Goal: Information Seeking & Learning: Learn about a topic

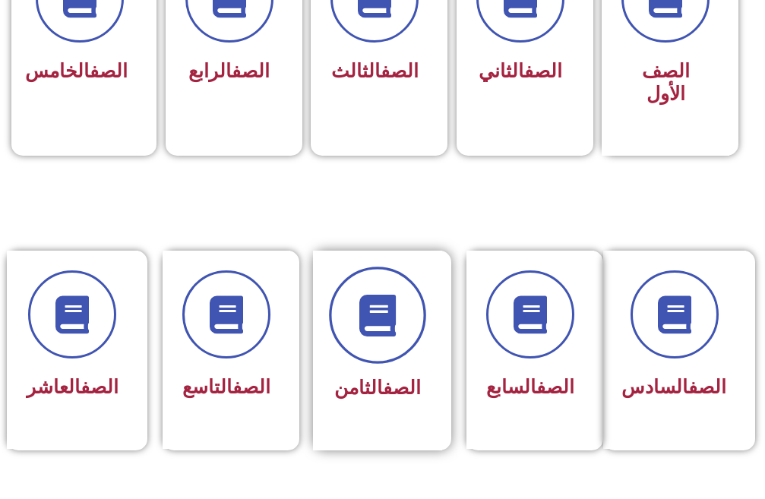
scroll to position [532, 0]
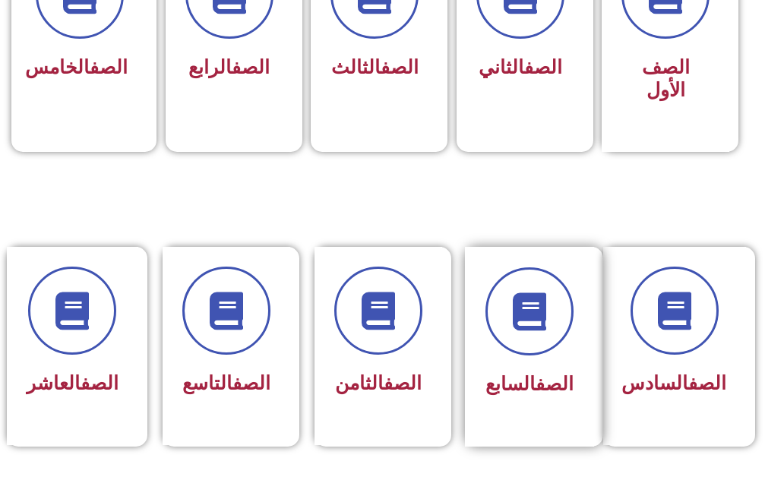
click at [554, 371] on div "الصف السابع" at bounding box center [529, 385] width 88 height 36
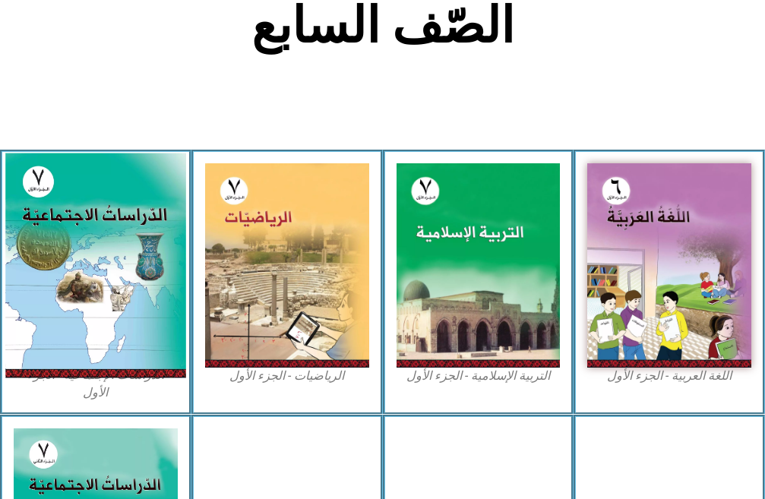
scroll to position [456, 0]
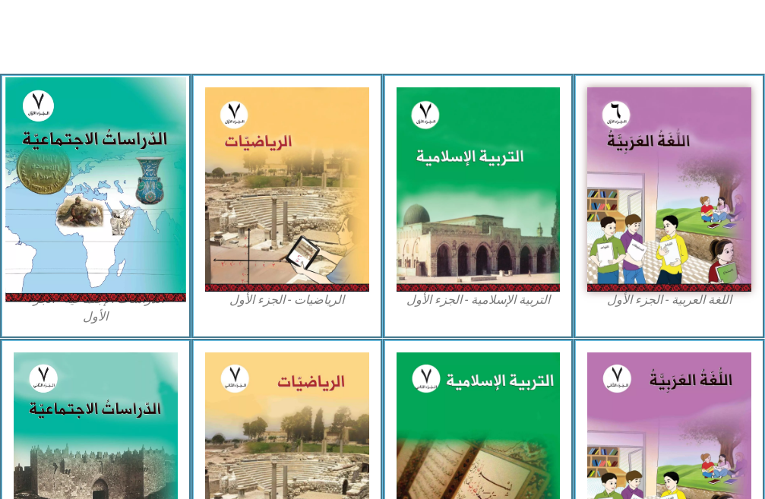
click at [71, 163] on img at bounding box center [95, 189] width 180 height 225
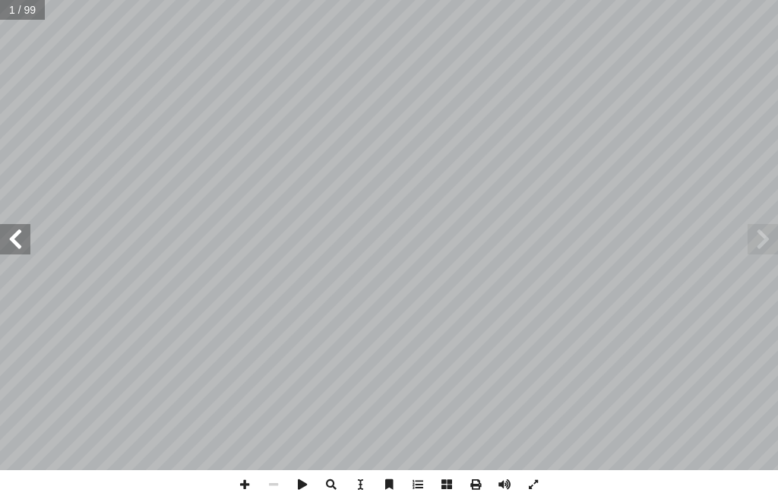
click at [762, 244] on span at bounding box center [762, 239] width 30 height 30
click at [27, 242] on span at bounding box center [15, 239] width 30 height 30
click at [14, 239] on span at bounding box center [15, 239] width 30 height 30
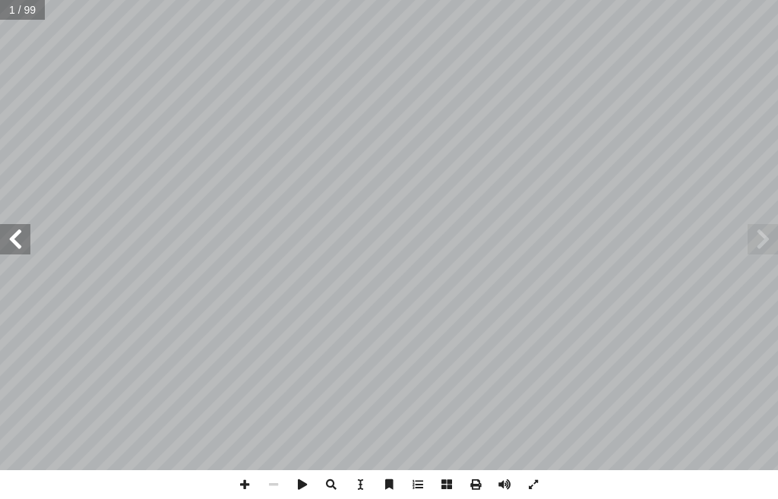
click at [14, 239] on span at bounding box center [15, 239] width 30 height 30
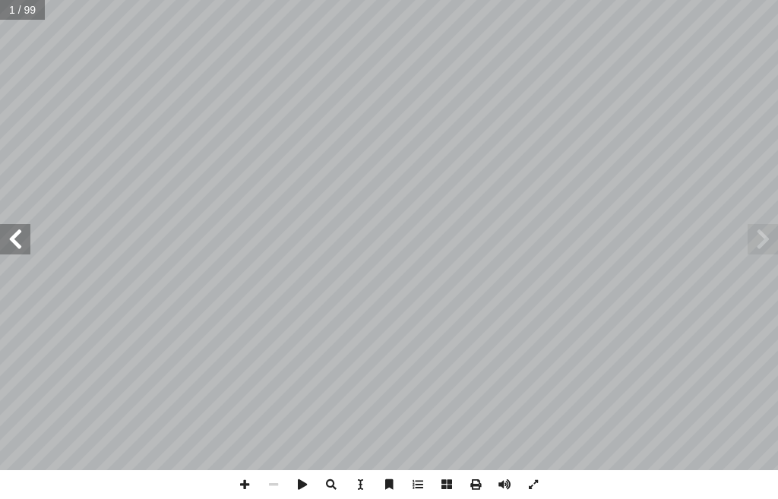
click at [14, 239] on span at bounding box center [15, 239] width 30 height 30
click at [768, 251] on span at bounding box center [762, 239] width 30 height 30
click at [245, 484] on span at bounding box center [244, 484] width 29 height 29
click at [241, 481] on span at bounding box center [244, 484] width 29 height 29
click at [245, 482] on span at bounding box center [244, 484] width 29 height 29
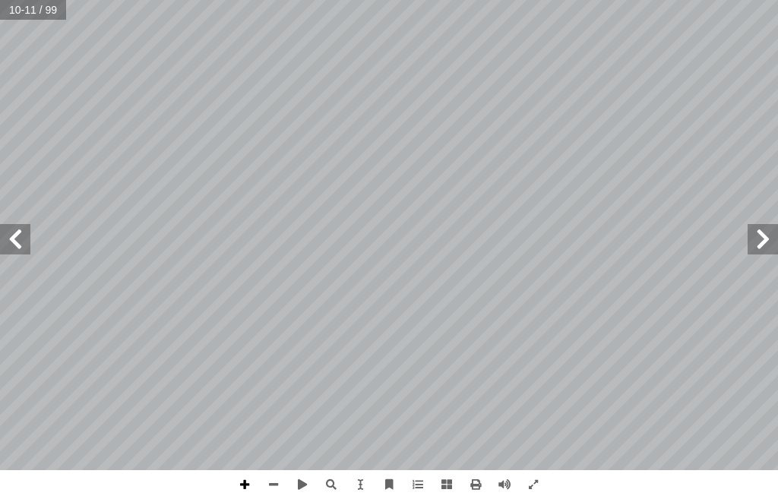
click at [248, 479] on span at bounding box center [244, 484] width 29 height 29
click at [9, 231] on span at bounding box center [15, 239] width 30 height 30
click at [13, 249] on span at bounding box center [15, 239] width 30 height 30
click at [243, 479] on span at bounding box center [244, 484] width 29 height 29
click at [244, 479] on span at bounding box center [244, 484] width 29 height 29
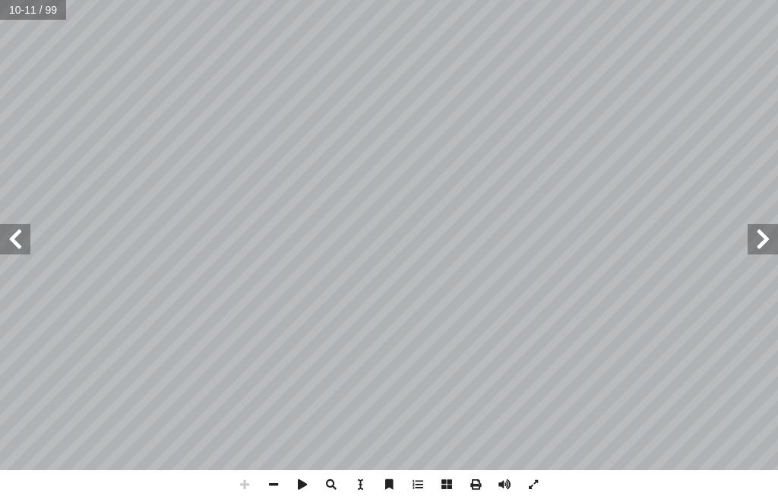
click at [241, 477] on span at bounding box center [244, 484] width 29 height 29
click at [246, 482] on span at bounding box center [244, 484] width 29 height 29
click at [241, 480] on span at bounding box center [244, 484] width 29 height 29
click at [338, 103] on html "الصفحة الرئيسية الصف الأول الصف الثاني الصف الثالث الصف الرابع الصف الخامس الصف…" at bounding box center [389, 51] width 778 height 103
drag, startPoint x: 264, startPoint y: 484, endPoint x: 271, endPoint y: 484, distance: 7.6
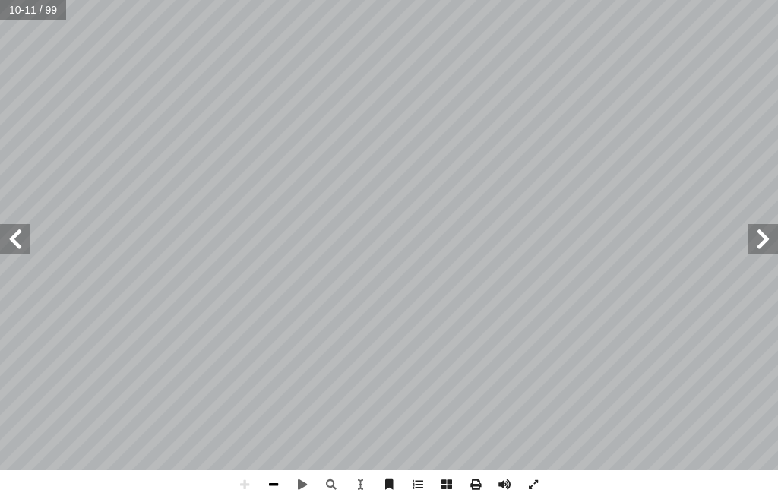
click at [268, 484] on span at bounding box center [273, 484] width 29 height 29
click at [272, 484] on span at bounding box center [273, 484] width 29 height 29
copy body
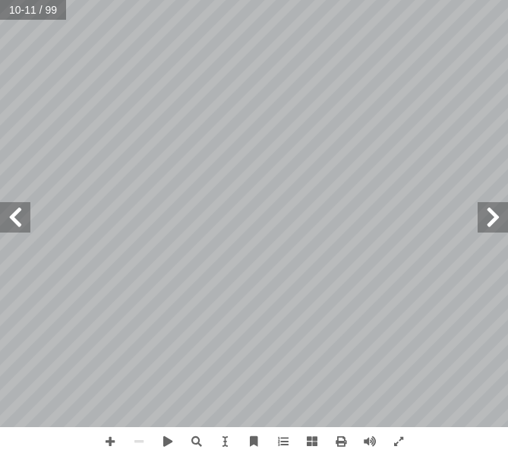
click at [489, 210] on span at bounding box center [493, 217] width 30 height 30
click at [14, 222] on span at bounding box center [15, 217] width 30 height 30
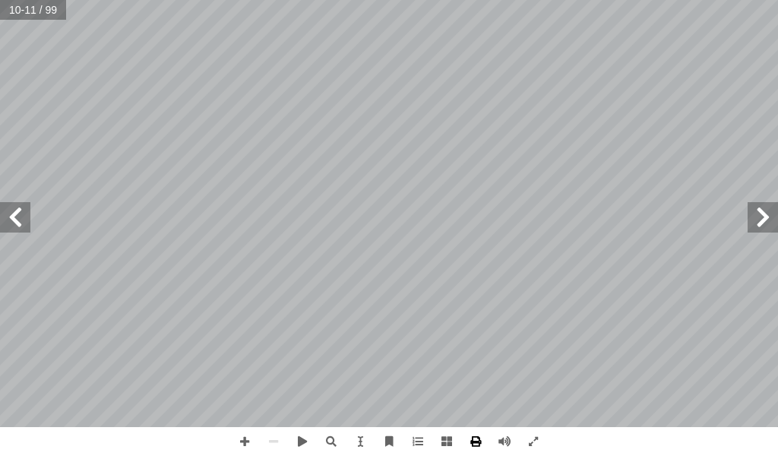
click at [481, 434] on span at bounding box center [475, 441] width 29 height 29
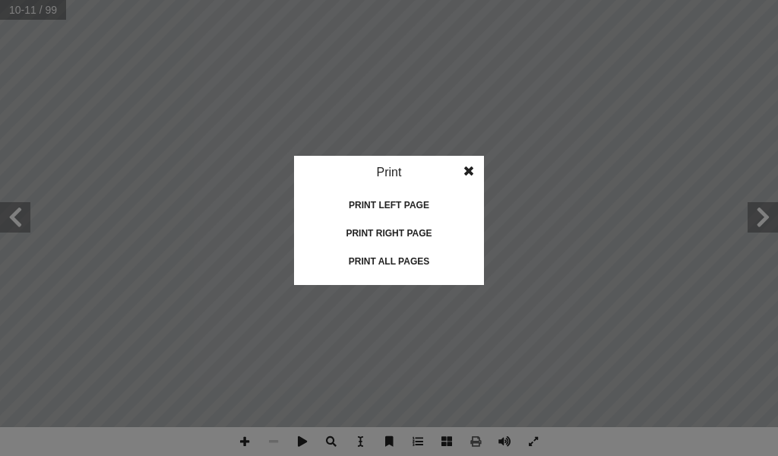
click at [478, 172] on span at bounding box center [468, 171] width 27 height 30
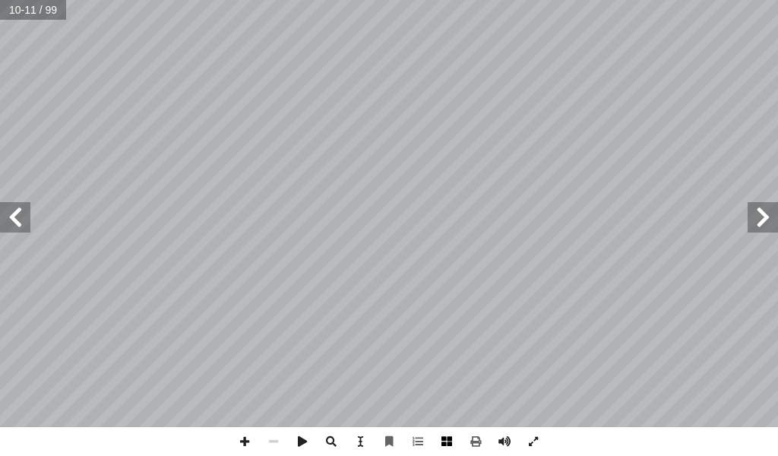
click at [445, 445] on span at bounding box center [446, 441] width 29 height 29
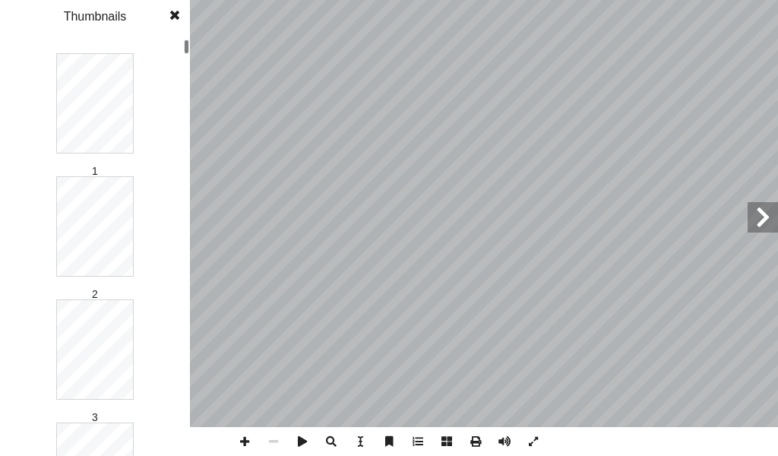
click at [448, 442] on span at bounding box center [446, 441] width 29 height 29
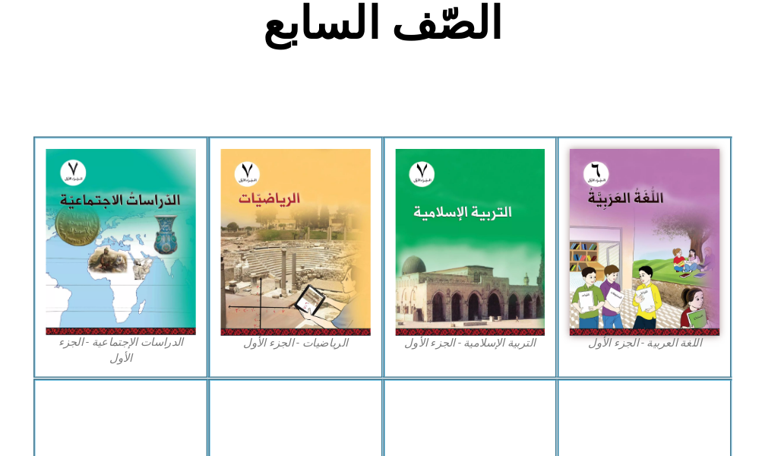
scroll to position [380, 0]
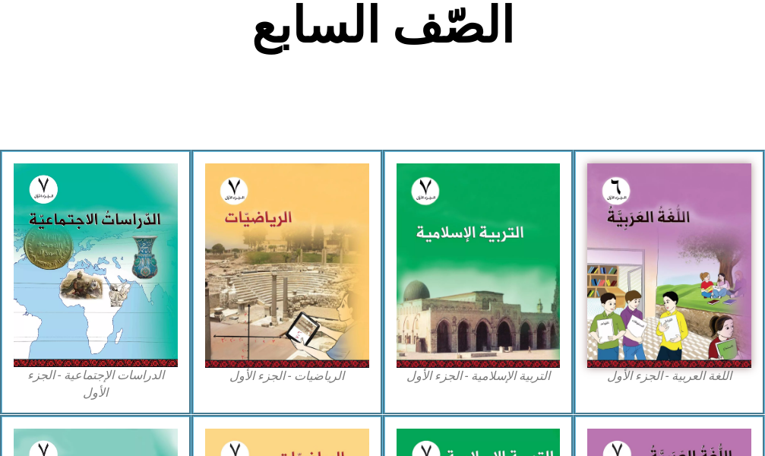
click at [541, 22] on h2 "الصّف السابع" at bounding box center [382, 25] width 502 height 59
